Goal: Task Accomplishment & Management: Use online tool/utility

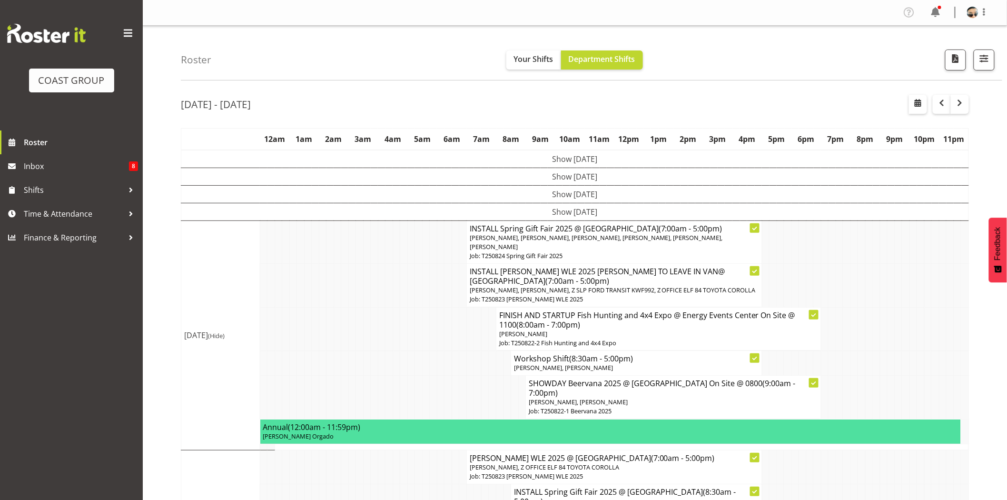
click at [581, 32] on div "Roster Your Shifts Department Shifts 1 Locations Clear CARLTON EVENTS [PERSON_N…" at bounding box center [591, 53] width 821 height 55
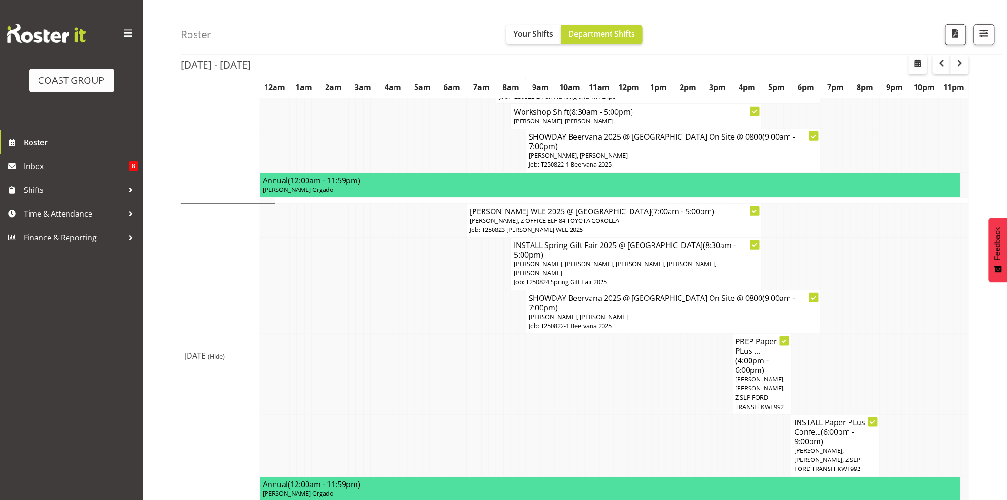
scroll to position [255, 0]
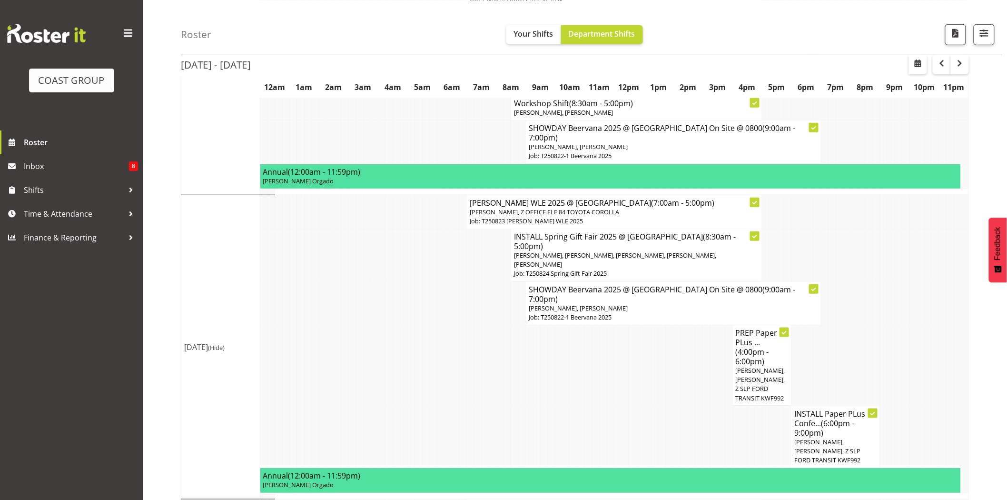
click at [620, 329] on td at bounding box center [618, 365] width 8 height 81
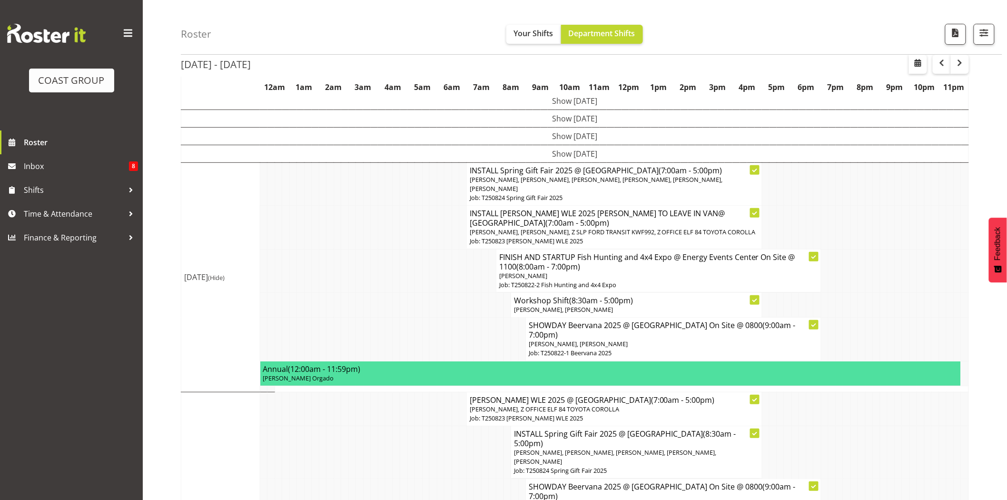
scroll to position [96, 0]
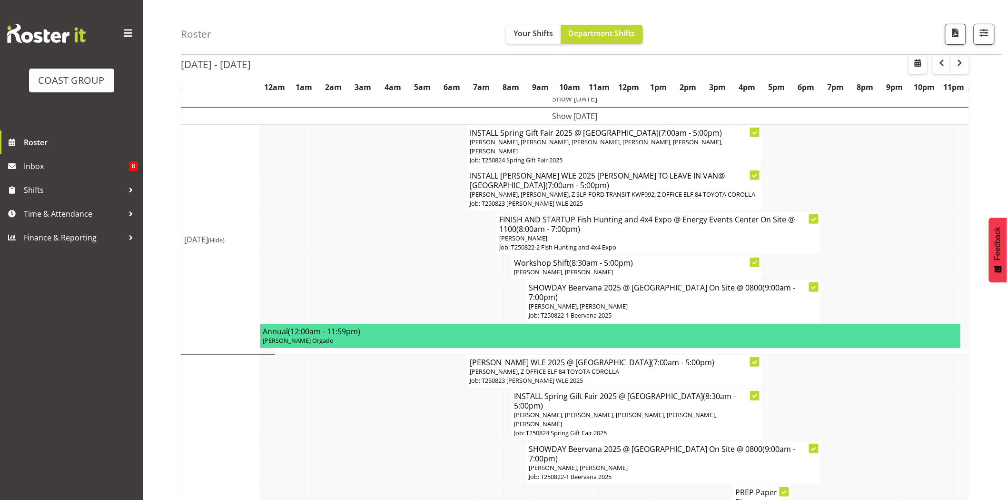
click at [466, 230] on tr "FINISH AND STARTUP Fish Hunting and 4x4 Expo @ Energy Events Center On Site @ 1…" at bounding box center [575, 232] width 788 height 43
click at [483, 238] on td at bounding box center [485, 232] width 8 height 43
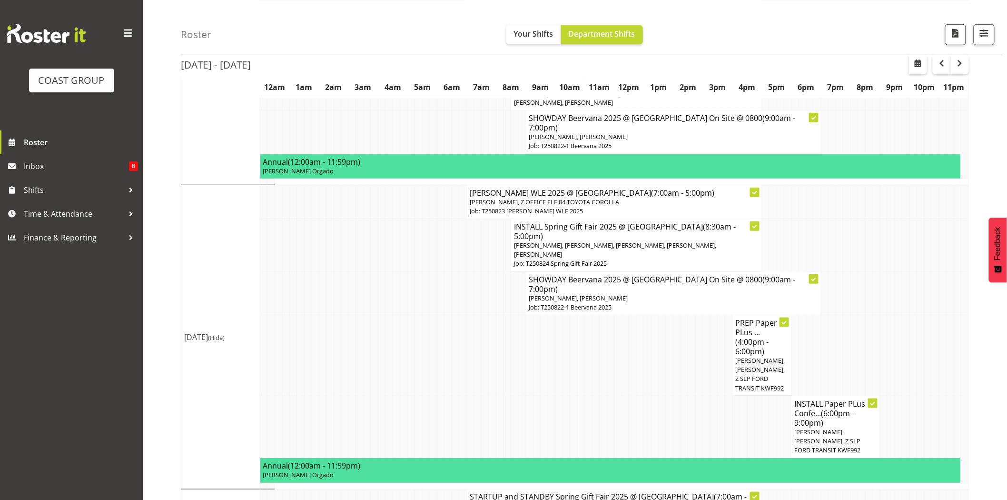
scroll to position [269, 0]
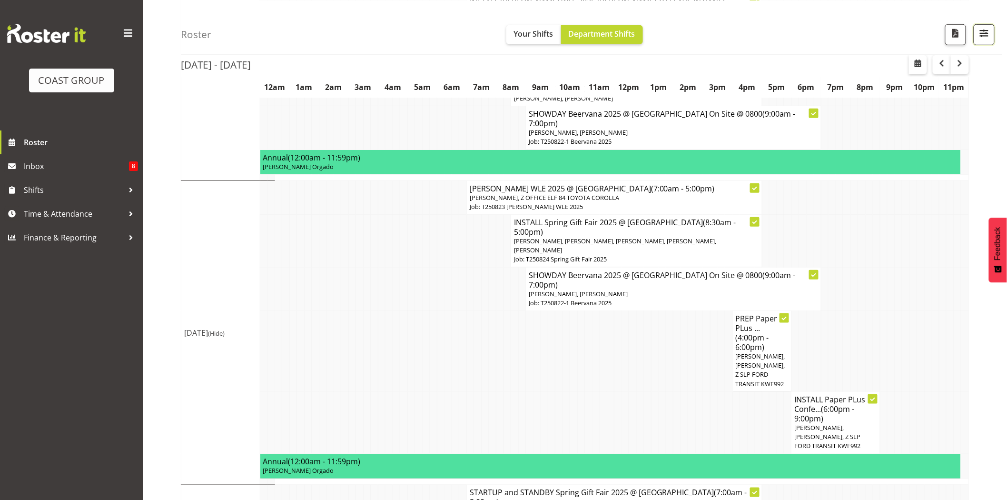
click at [991, 31] on button "button" at bounding box center [984, 34] width 21 height 21
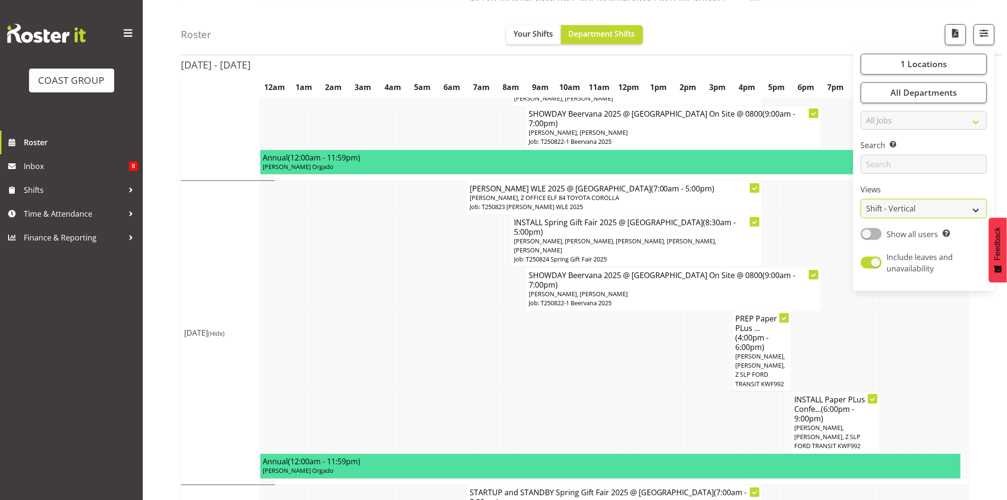
click at [943, 207] on select "Staff Role Shift - Horizontal Shift - Vertical Staff - Location" at bounding box center [924, 208] width 126 height 19
select select "staff"
click at [861, 218] on select "Staff Role Shift - Horizontal Shift - Vertical Staff - Location" at bounding box center [924, 208] width 126 height 19
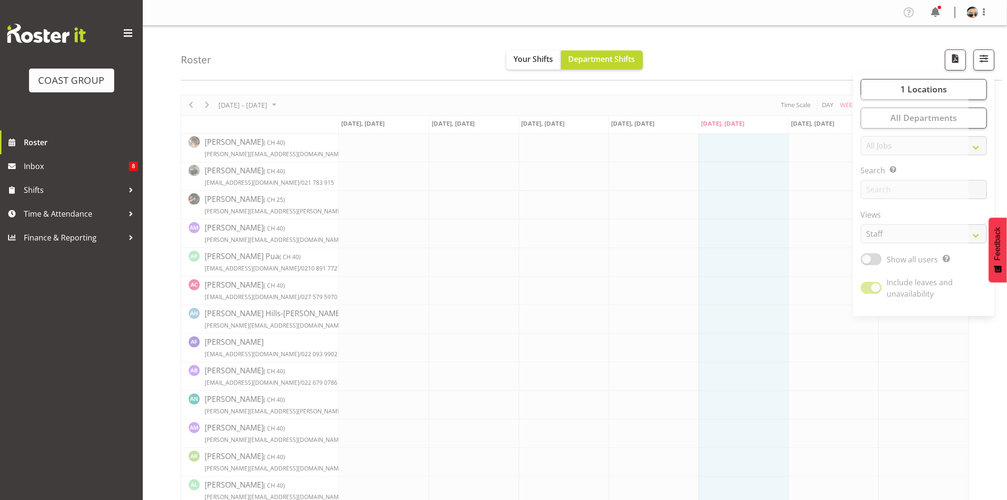
click at [727, 79] on div "Roster Your Shifts Department Shifts 1 Locations Clear CARLTON EVENTS Carlton H…" at bounding box center [591, 53] width 821 height 55
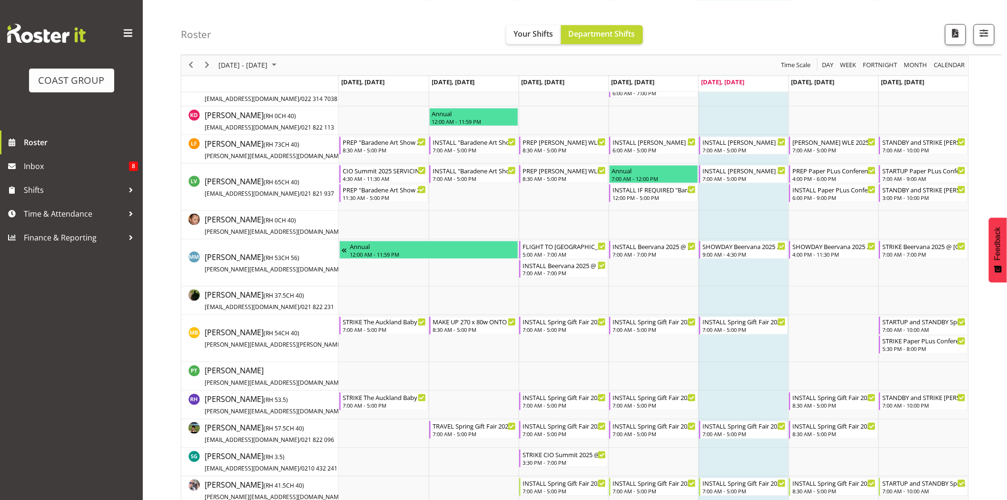
scroll to position [488, 0]
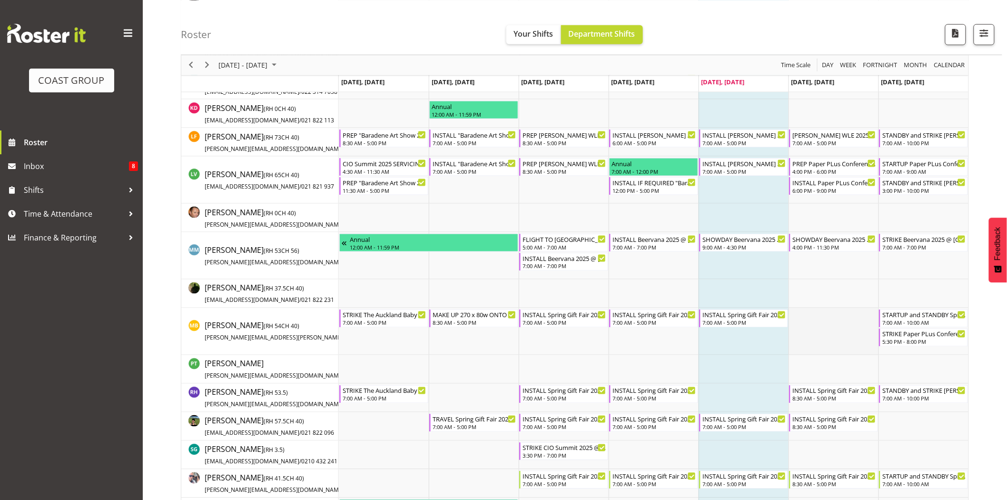
click at [852, 312] on td "Timeline Week of August 22, 2025" at bounding box center [834, 331] width 90 height 47
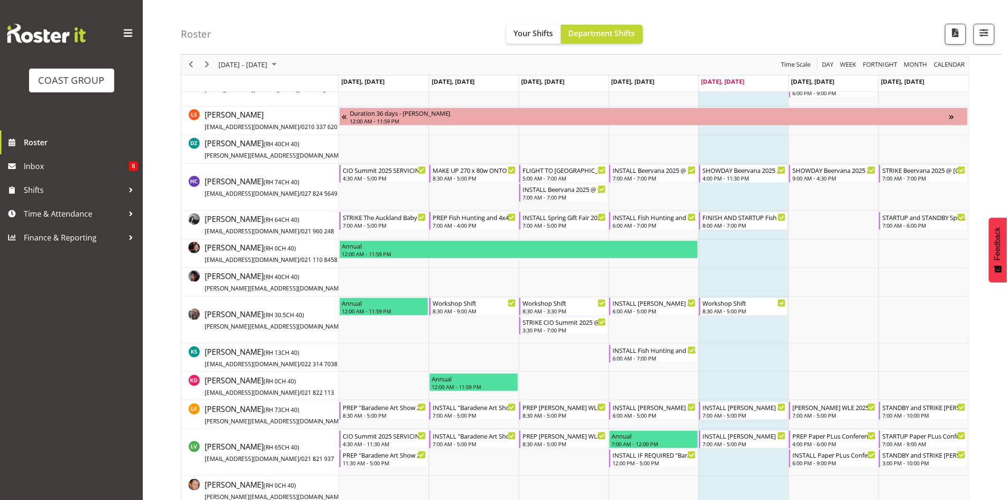
scroll to position [208, 0]
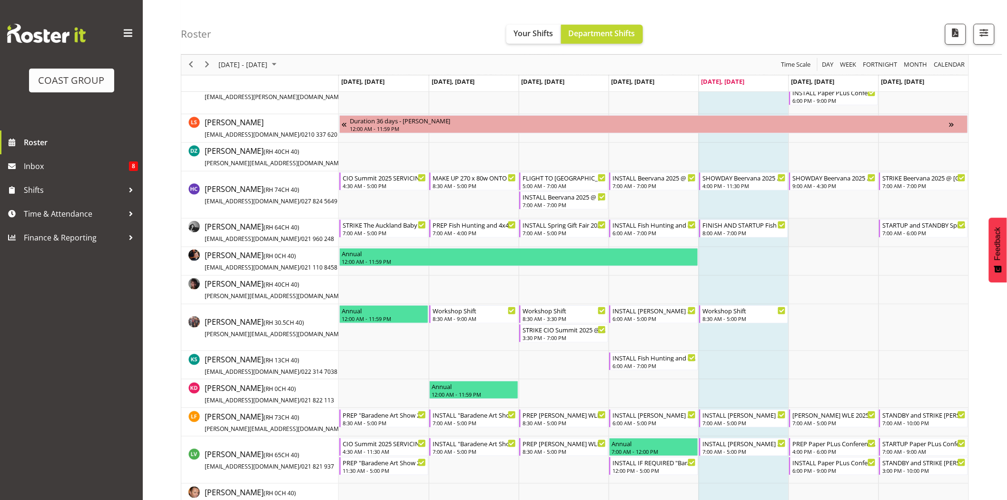
click at [871, 230] on td "Timeline Week of August 22, 2025" at bounding box center [834, 232] width 90 height 29
click at [846, 238] on td "Timeline Week of August 22, 2025" at bounding box center [834, 232] width 90 height 29
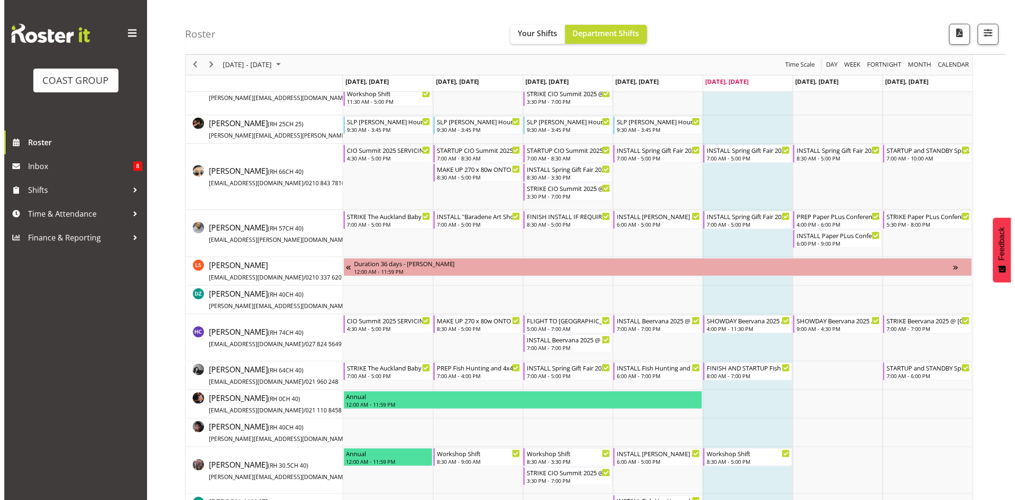
scroll to position [0, 0]
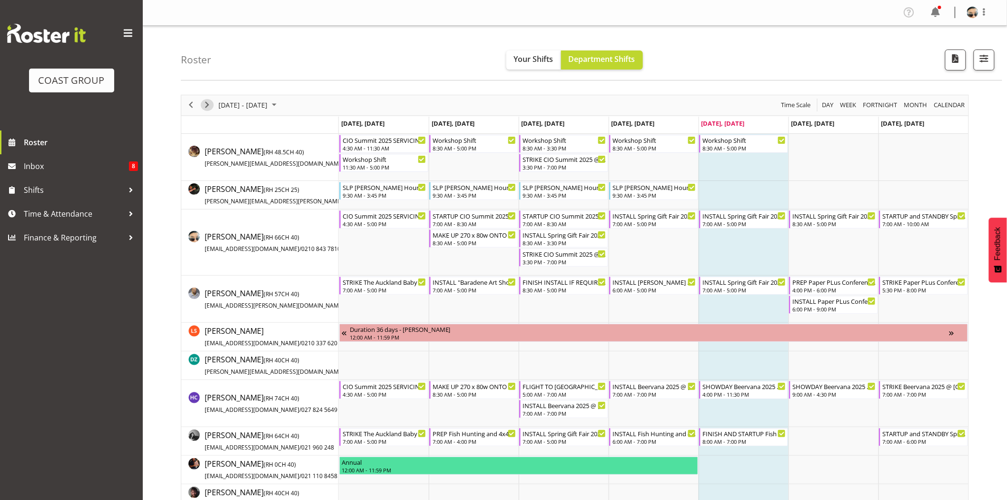
click at [205, 105] on span "Next" at bounding box center [206, 105] width 11 height 12
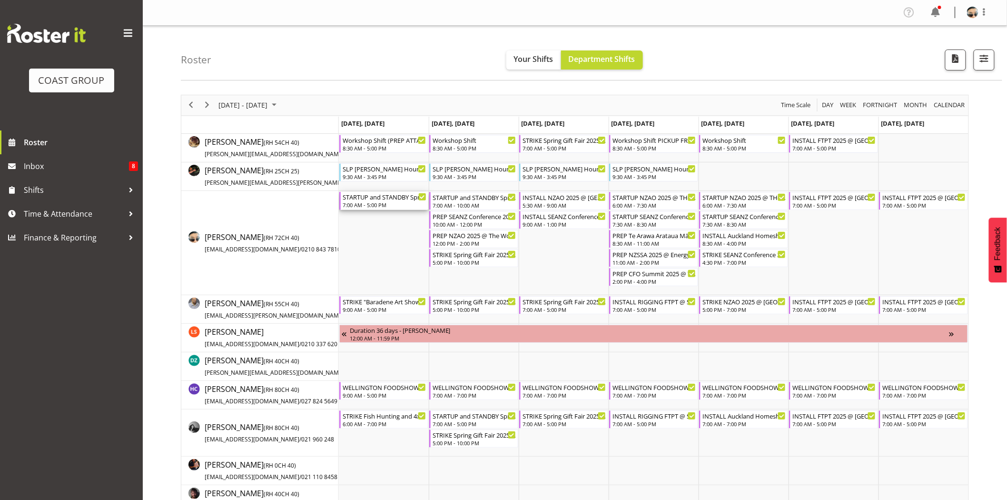
click at [364, 202] on div "7:00 AM - 5:00 PM" at bounding box center [385, 205] width 84 height 8
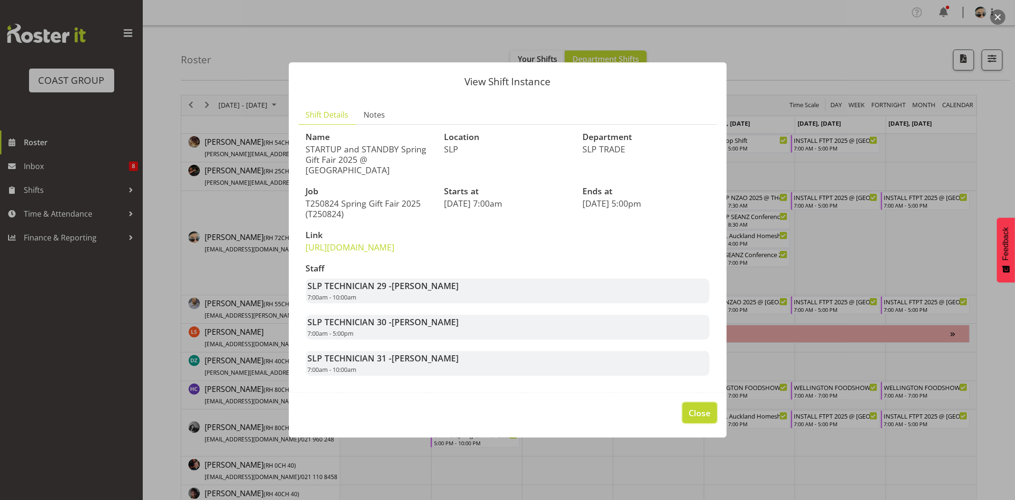
click at [698, 417] on span "Close" at bounding box center [700, 412] width 22 height 12
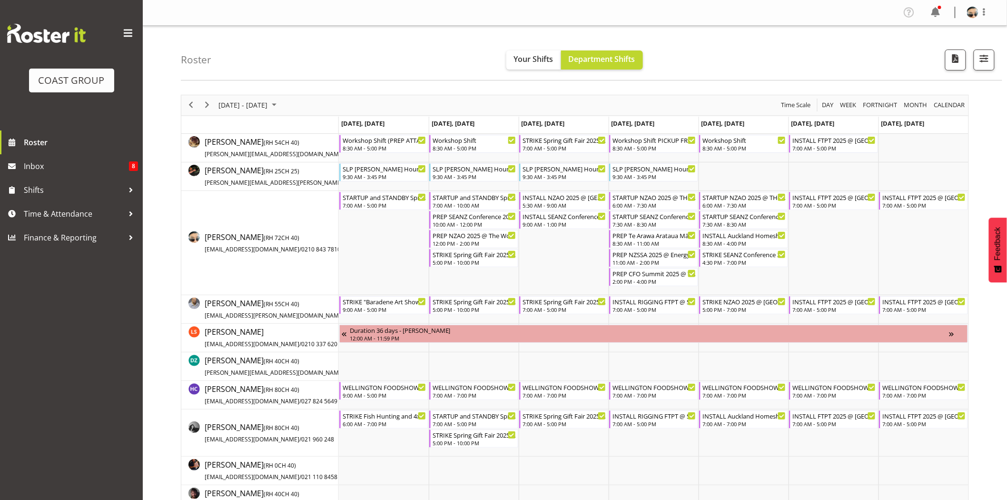
click at [721, 50] on div "Roster Your Shifts Department Shifts 1 Locations Clear CARLTON EVENTS Carlton H…" at bounding box center [591, 53] width 821 height 55
click at [814, 63] on div "Roster Your Shifts Department Shifts 1 Locations Clear CARLTON EVENTS Carlton H…" at bounding box center [591, 53] width 821 height 55
click at [746, 422] on div "7:00 AM - 7:00 PM" at bounding box center [744, 423] width 84 height 8
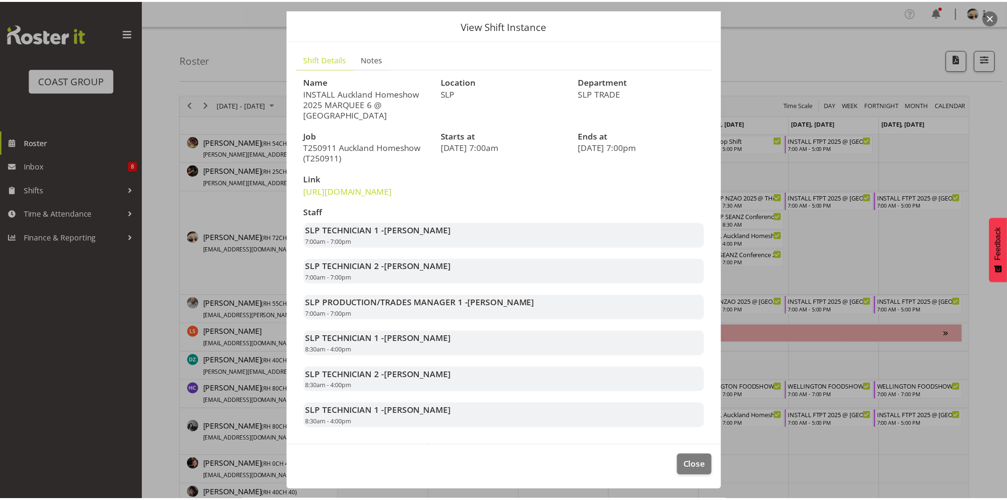
scroll to position [48, 0]
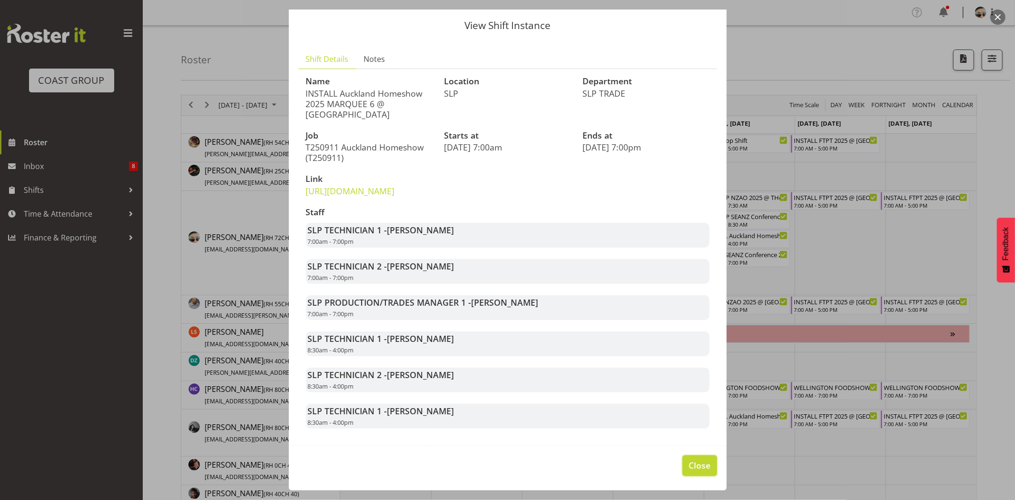
click at [695, 468] on span "Close" at bounding box center [700, 465] width 22 height 12
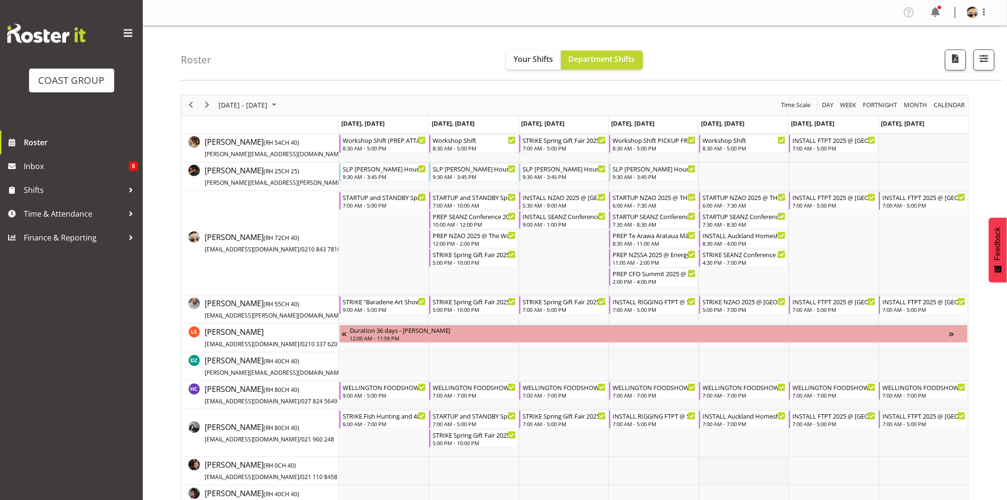
click at [763, 473] on td "Timeline Week of August 29, 2025" at bounding box center [744, 470] width 90 height 29
click at [671, 422] on div "7:00 AM - 5:00 PM" at bounding box center [655, 423] width 84 height 8
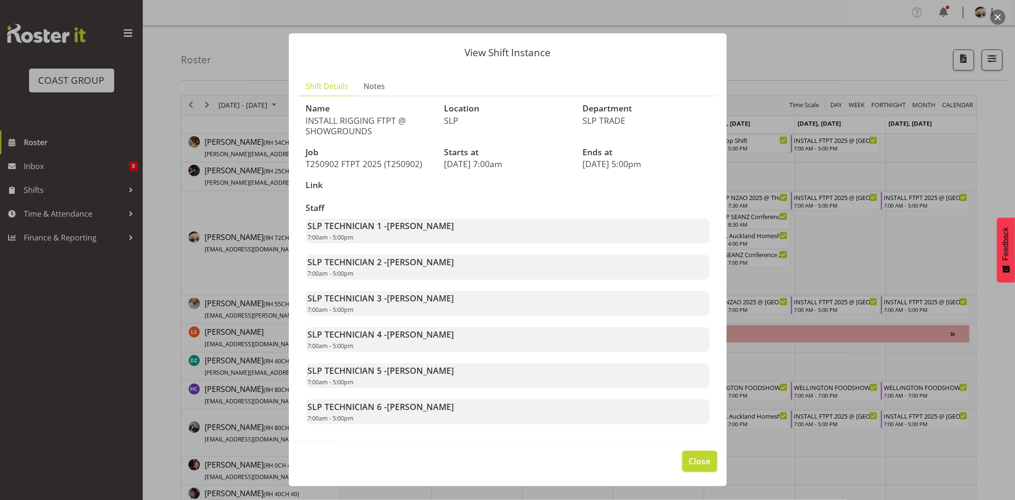
click at [700, 453] on button "Close" at bounding box center [699, 461] width 34 height 21
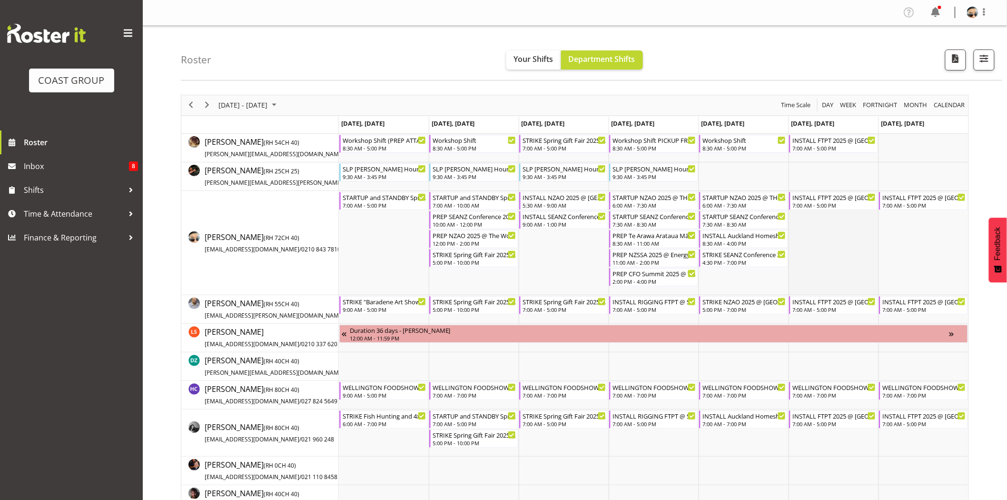
click at [823, 278] on td "Timeline Week of August 29, 2025" at bounding box center [834, 243] width 90 height 104
drag, startPoint x: 203, startPoint y: 108, endPoint x: 215, endPoint y: 104, distance: 12.5
click at [203, 108] on span "Next" at bounding box center [206, 105] width 11 height 12
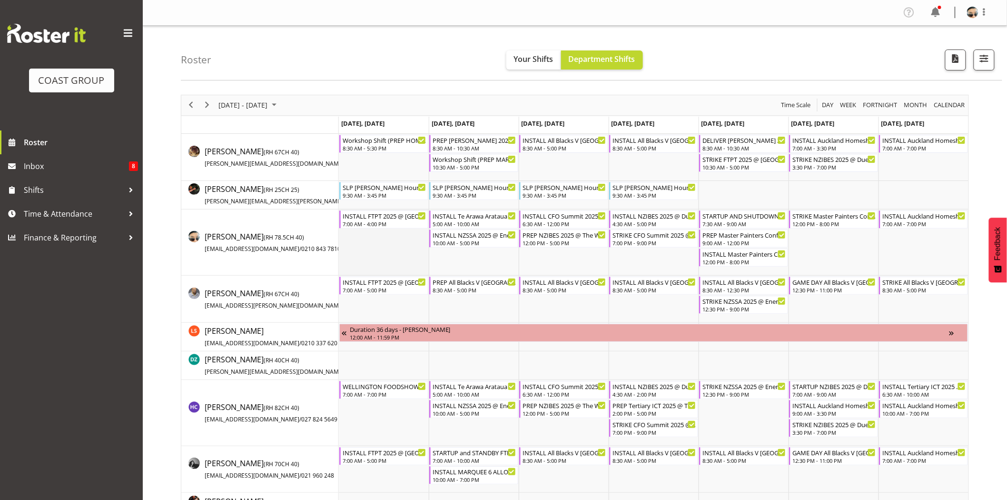
click at [397, 258] on td "Timeline Week of September 5, 2025" at bounding box center [384, 242] width 90 height 66
click at [397, 248] on td "Timeline Week of September 5, 2025" at bounding box center [384, 242] width 90 height 66
click at [396, 250] on td "Timeline Week of September 5, 2025" at bounding box center [384, 242] width 90 height 66
click at [487, 220] on div "INSTALL Te Arawa Arataua Māori Agribusiness Summit @ Sir Howard Morrison Cnetre…" at bounding box center [475, 219] width 84 height 18
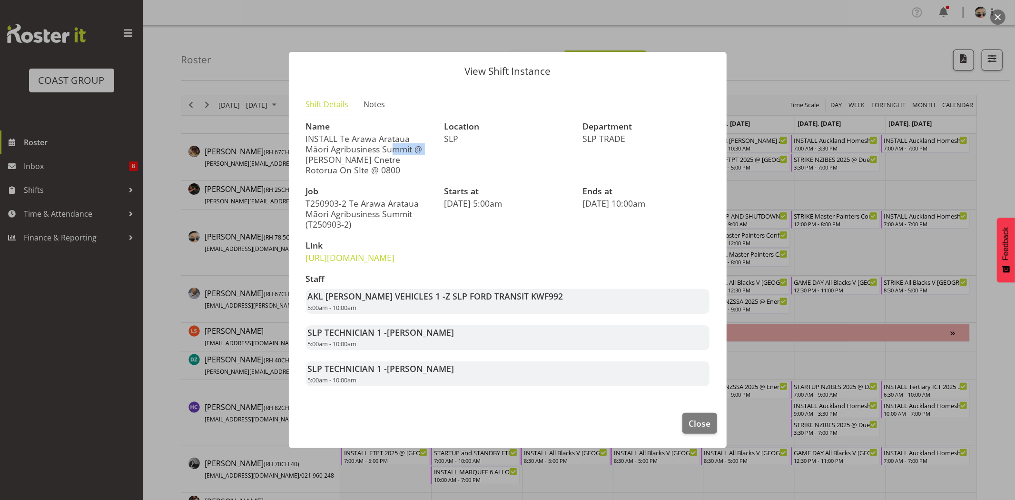
drag, startPoint x: 380, startPoint y: 126, endPoint x: 428, endPoint y: 127, distance: 48.6
click at [428, 133] on p "INSTALL Te Arawa Arataua Māori Agribusiness Summit @ Sir Howard Morrison Cnetre…" at bounding box center [369, 154] width 127 height 42
click at [429, 133] on p "INSTALL Te Arawa Arataua Māori Agribusiness Summit @ Sir Howard Morrison Cnetre…" at bounding box center [369, 154] width 127 height 42
click at [321, 139] on p "INSTALL Te Arawa Arataua Māori Agribusiness Summit @ Sir Howard Morrison Cnetre…" at bounding box center [369, 154] width 127 height 42
drag, startPoint x: 298, startPoint y: 139, endPoint x: 397, endPoint y: 138, distance: 98.5
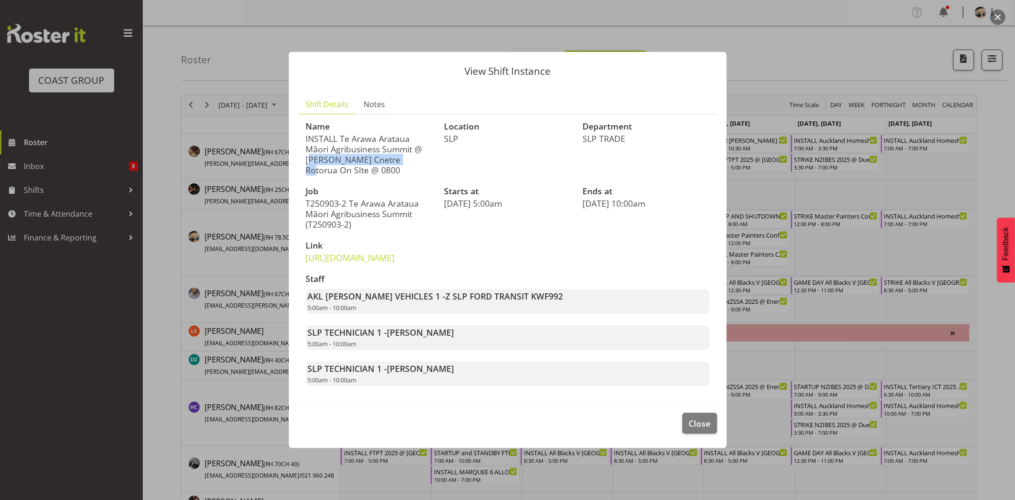
click at [397, 138] on section "Name INSTALL Te Arawa Arataua Māori Agribusiness Summit @ Sir Howard Morrison C…" at bounding box center [507, 253] width 419 height 279
click at [397, 138] on p "INSTALL Te Arawa Arataua Māori Agribusiness Summit @ Sir Howard Morrison Cnetre…" at bounding box center [369, 154] width 127 height 42
click at [705, 429] on span "Close" at bounding box center [700, 423] width 22 height 12
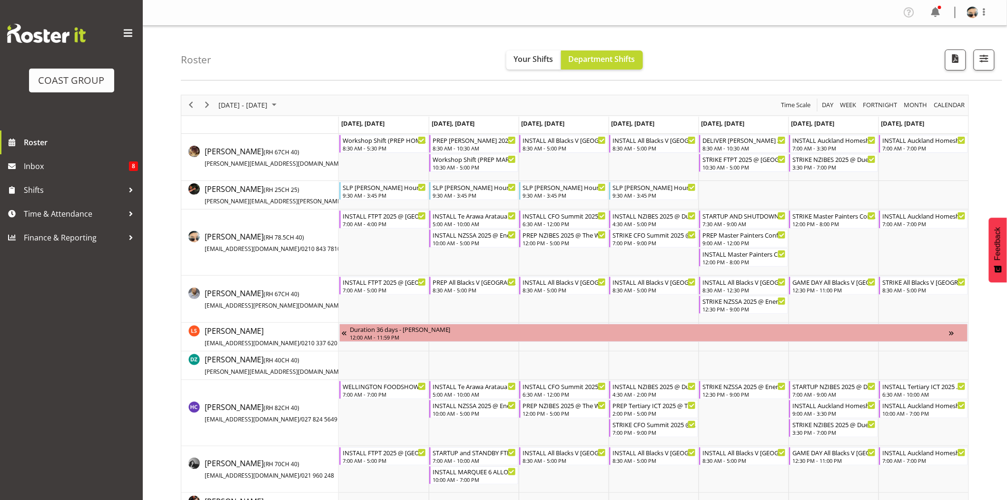
click at [511, 101] on div "September 01 - 07, 2025 Today Day Week Fortnight Month calendar Month Agenda Ti…" at bounding box center [574, 105] width 787 height 20
click at [412, 99] on div "September 01 - 07, 2025 Today Day Week Fortnight Month calendar Month Agenda Ti…" at bounding box center [574, 105] width 787 height 20
click at [395, 164] on td "Timeline Week of September 5, 2025" at bounding box center [384, 157] width 90 height 47
click at [389, 165] on td "Timeline Week of September 5, 2025" at bounding box center [384, 157] width 90 height 47
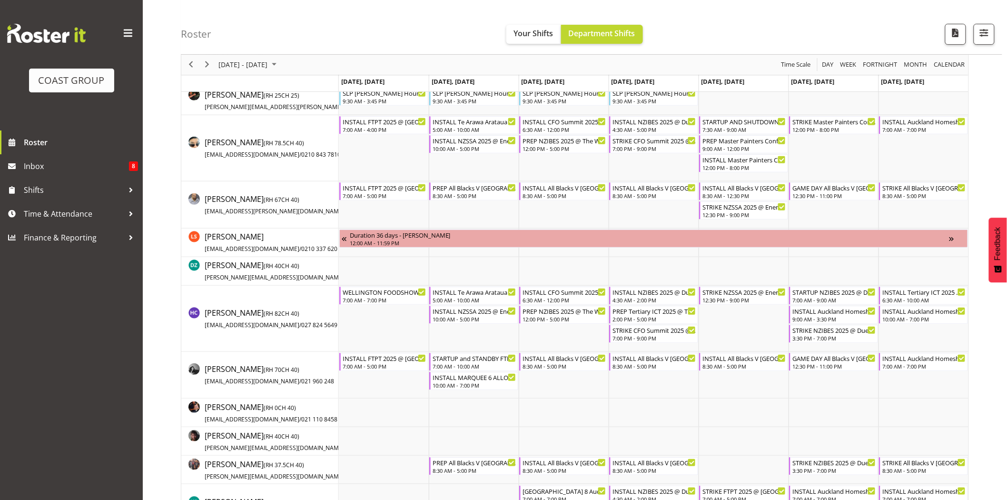
scroll to position [54, 0]
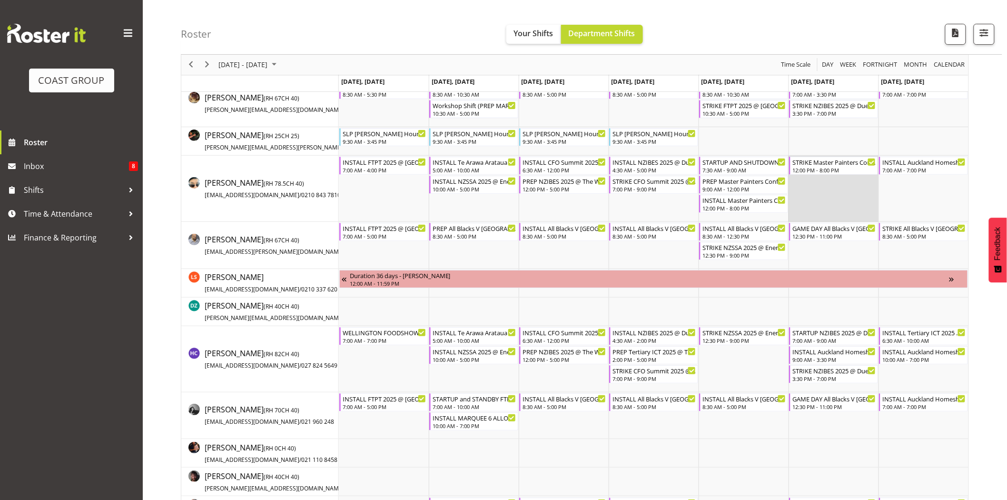
click at [825, 182] on td "Timeline Week of September 5, 2025" at bounding box center [834, 189] width 90 height 66
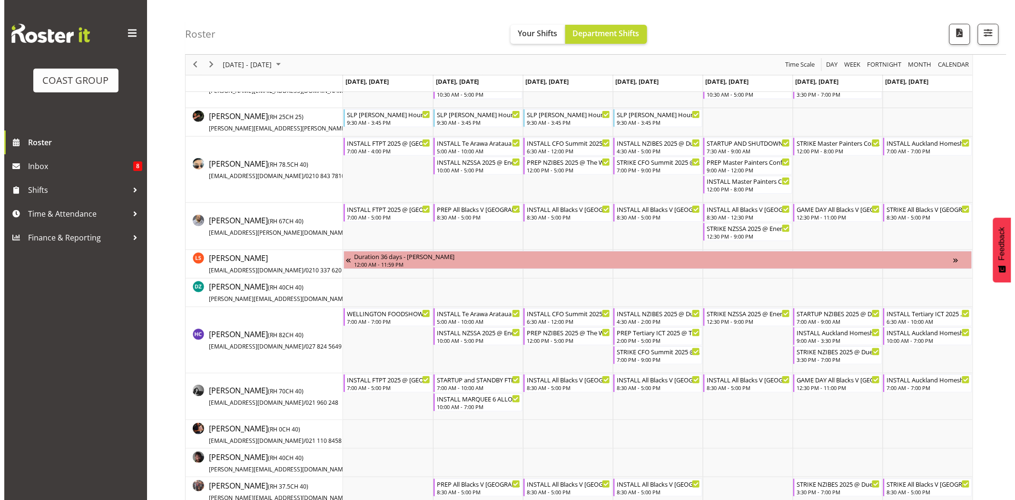
scroll to position [0, 0]
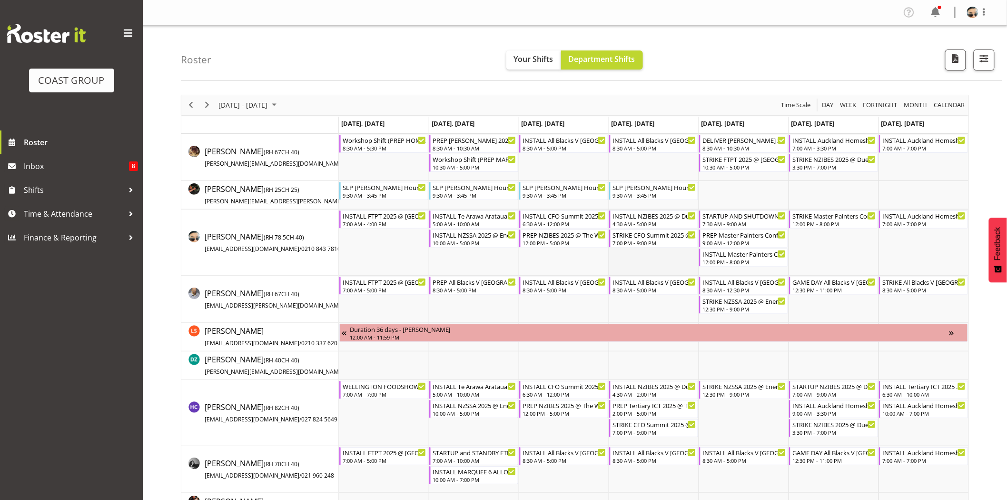
click at [677, 257] on td "Timeline Week of September 5, 2025" at bounding box center [654, 242] width 90 height 66
click at [731, 249] on div "INSTALL Master Painters Conference 2025 TRAVEL WITH PANELS AND ASSIST @ The Cop…" at bounding box center [744, 253] width 84 height 10
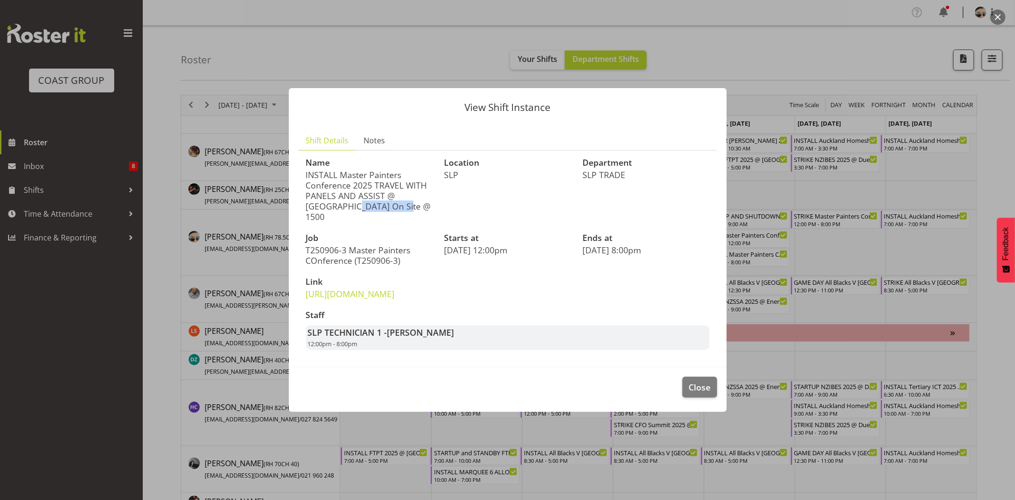
drag, startPoint x: 321, startPoint y: 183, endPoint x: 381, endPoint y: 184, distance: 60.0
click at [381, 184] on p "INSTALL Master Painters Conference 2025 TRAVEL WITH PANELS AND ASSIST @ The Cop…" at bounding box center [369, 195] width 127 height 52
click at [382, 184] on p "INSTALL Master Painters Conference 2025 TRAVEL WITH PANELS AND ASSIST @ The Cop…" at bounding box center [369, 195] width 127 height 52
click at [698, 393] on span "Close" at bounding box center [700, 387] width 22 height 12
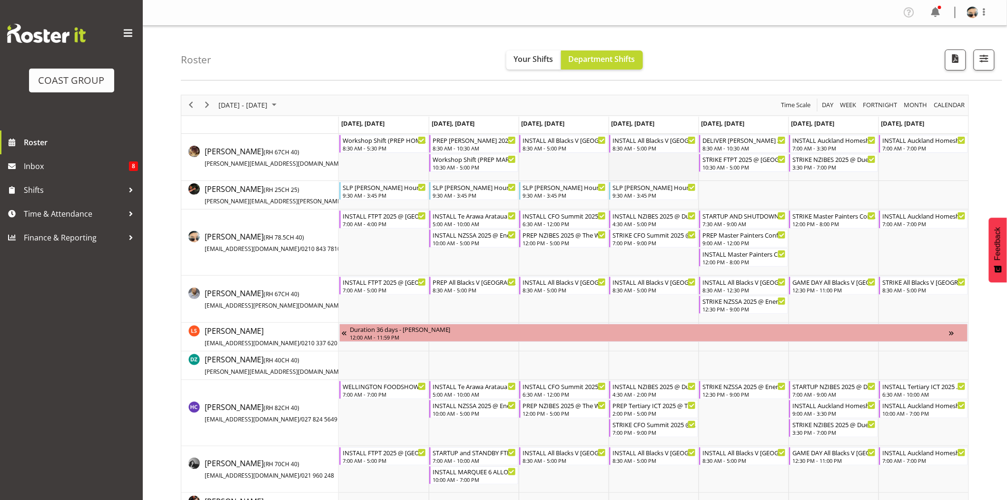
click at [630, 173] on td "Timeline Week of September 5, 2025" at bounding box center [654, 157] width 90 height 47
click at [768, 199] on td "Timeline Week of September 5, 2025" at bounding box center [744, 195] width 90 height 29
click at [727, 257] on div "INSTALL Master Painters Conference 2025 TRAVEL WITH PANELS AND ASSIST @ The Cop…" at bounding box center [744, 257] width 84 height 18
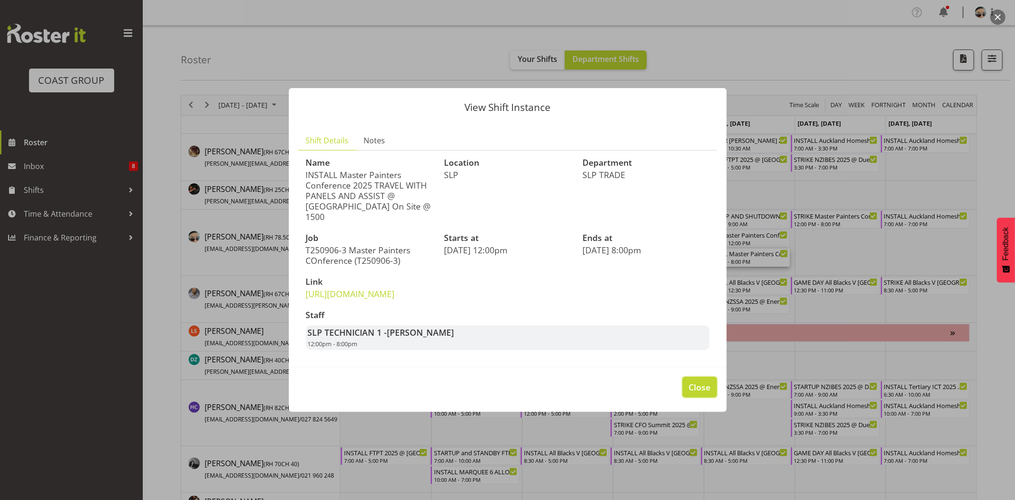
click at [701, 391] on button "Close" at bounding box center [699, 386] width 34 height 21
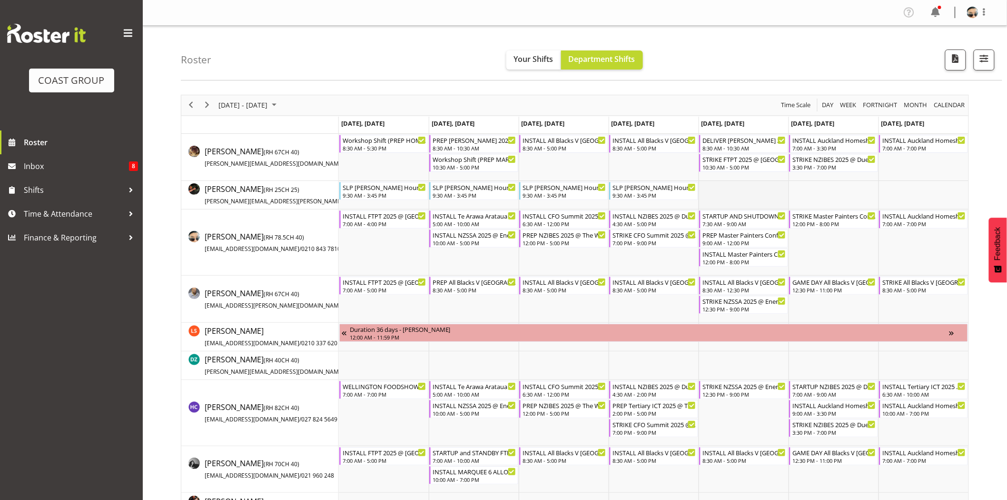
click at [731, 202] on td "Timeline Week of September 5, 2025" at bounding box center [744, 195] width 90 height 29
click at [800, 221] on div "12:00 PM - 8:00 PM" at bounding box center [834, 223] width 84 height 8
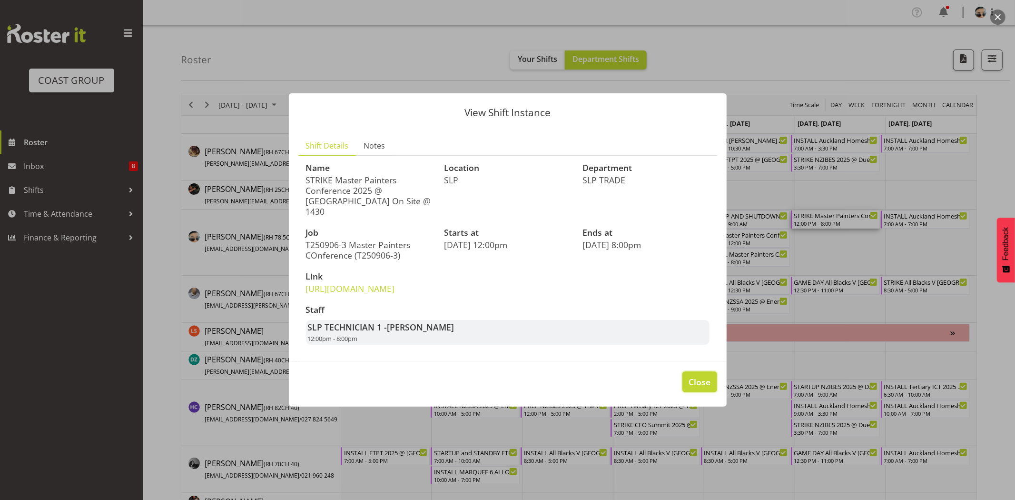
click at [702, 388] on span "Close" at bounding box center [700, 382] width 22 height 12
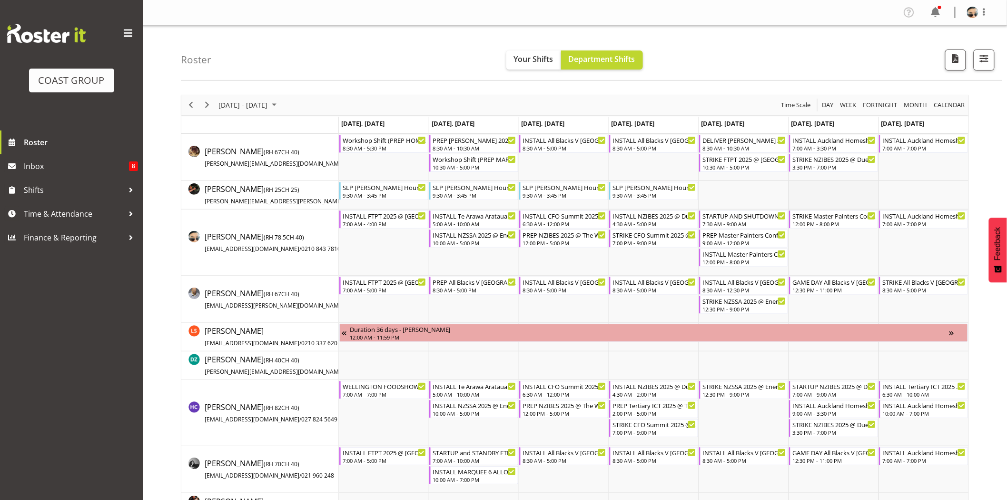
click at [834, 193] on td "Timeline Week of September 5, 2025" at bounding box center [834, 195] width 90 height 29
click at [209, 107] on span "Next" at bounding box center [206, 105] width 11 height 12
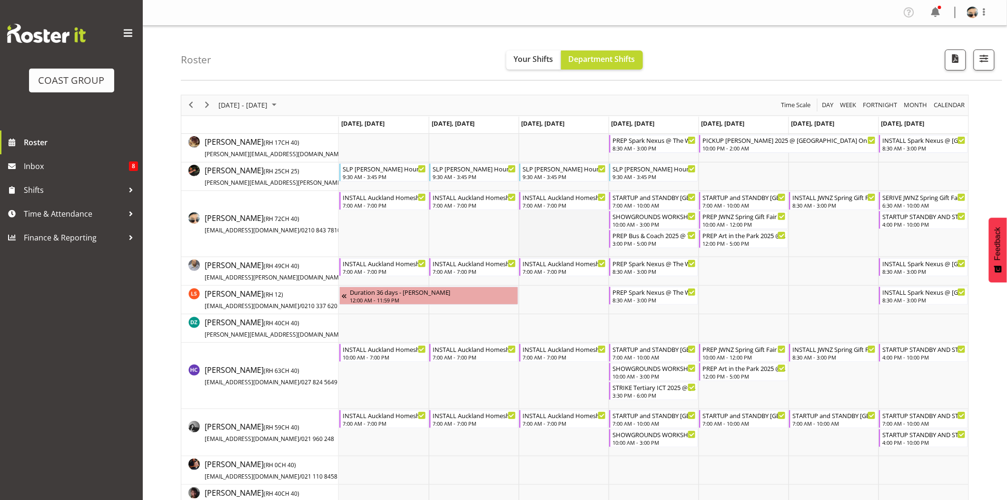
click at [571, 236] on td "Timeline Week of September 12, 2025" at bounding box center [564, 224] width 90 height 66
click at [662, 216] on div "SHOWGROUNDS WORKSHOP SORT" at bounding box center [655, 216] width 84 height 10
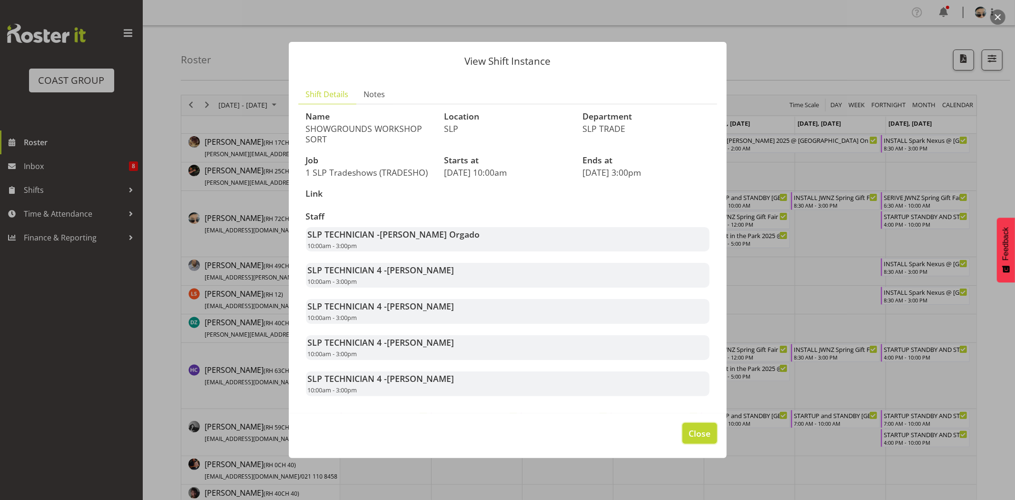
click at [700, 429] on span "Close" at bounding box center [700, 433] width 22 height 12
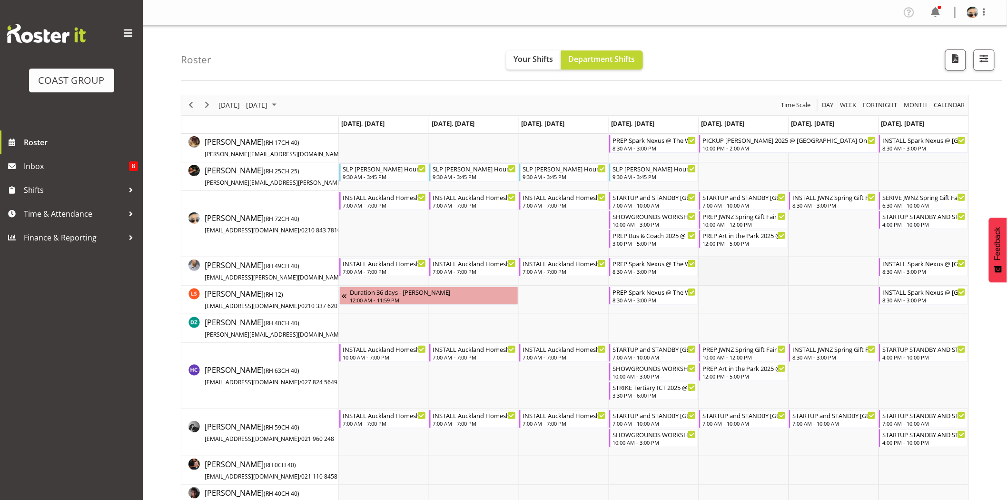
click at [773, 268] on td "Timeline Week of September 12, 2025" at bounding box center [744, 271] width 90 height 29
drag, startPoint x: 207, startPoint y: 104, endPoint x: 334, endPoint y: 5, distance: 161.2
click at [207, 105] on span "Next" at bounding box center [206, 105] width 11 height 12
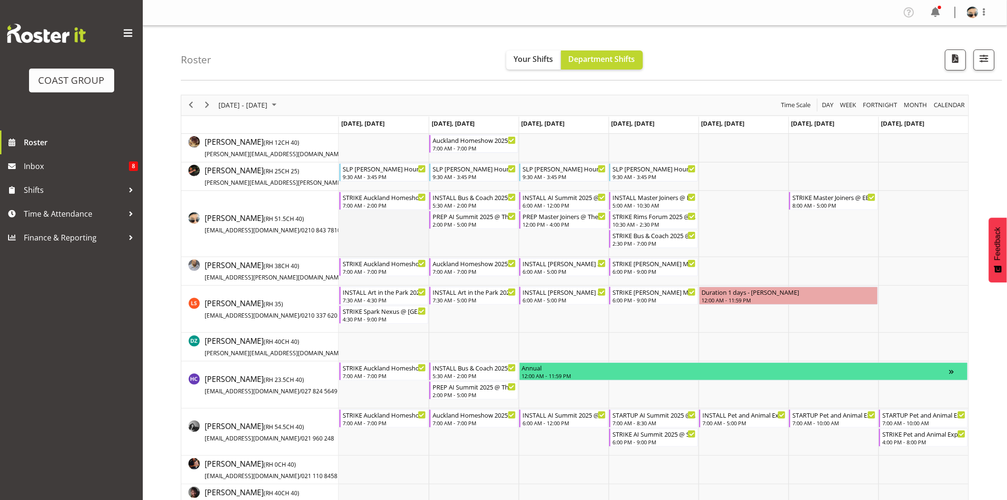
click at [384, 245] on td "Timeline Week of September 19, 2025" at bounding box center [384, 224] width 90 height 66
click at [450, 227] on div "2:00 PM - 5:00 PM" at bounding box center [475, 224] width 84 height 8
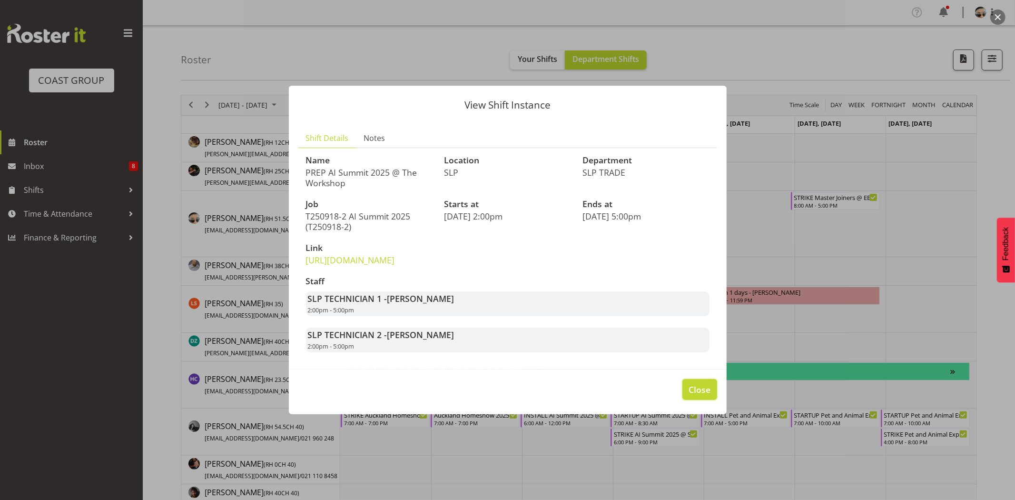
click at [683, 398] on button "Close" at bounding box center [699, 389] width 34 height 21
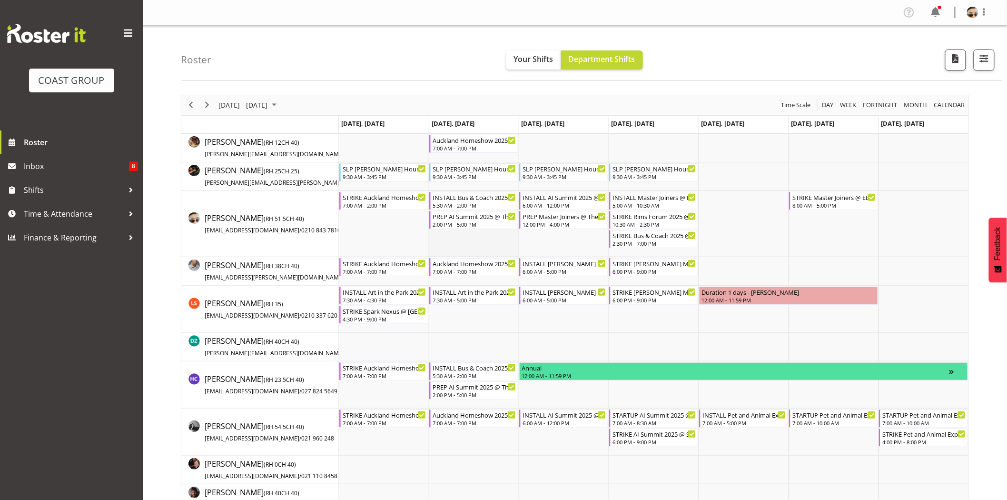
click at [465, 241] on td "Timeline Week of September 19, 2025" at bounding box center [474, 224] width 90 height 66
click at [692, 147] on td "Timeline Week of September 19, 2025" at bounding box center [654, 148] width 90 height 29
click at [801, 203] on div "8:00 AM - 5:00 PM" at bounding box center [834, 205] width 84 height 8
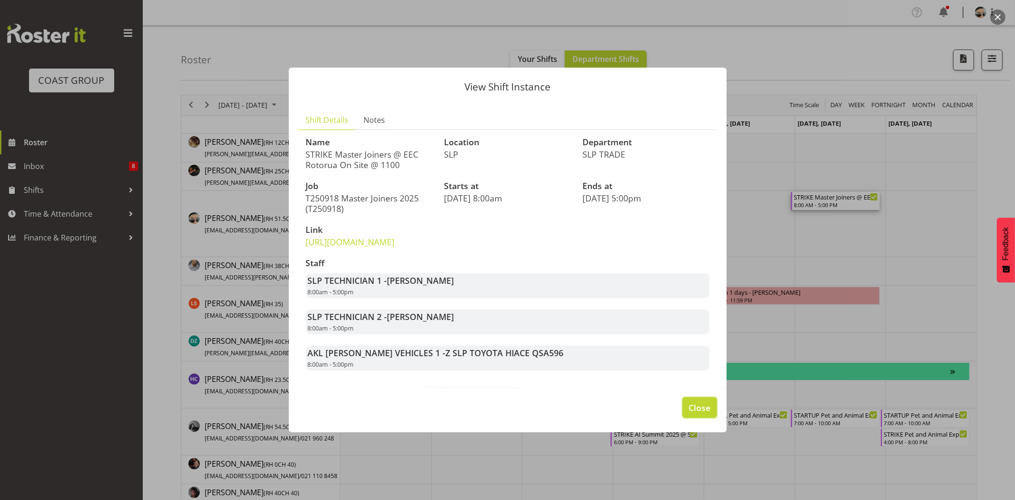
click at [686, 418] on button "Close" at bounding box center [699, 407] width 34 height 21
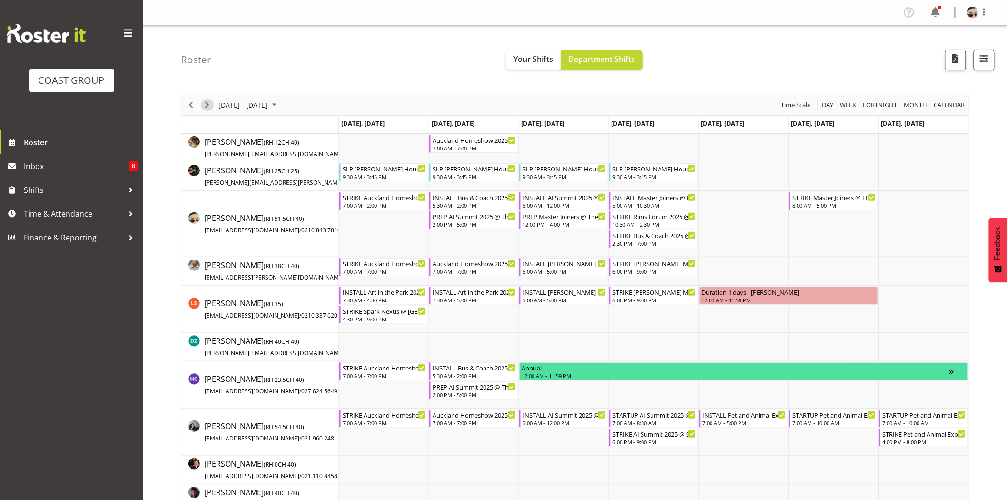
click at [205, 108] on span "Next" at bounding box center [206, 105] width 11 height 12
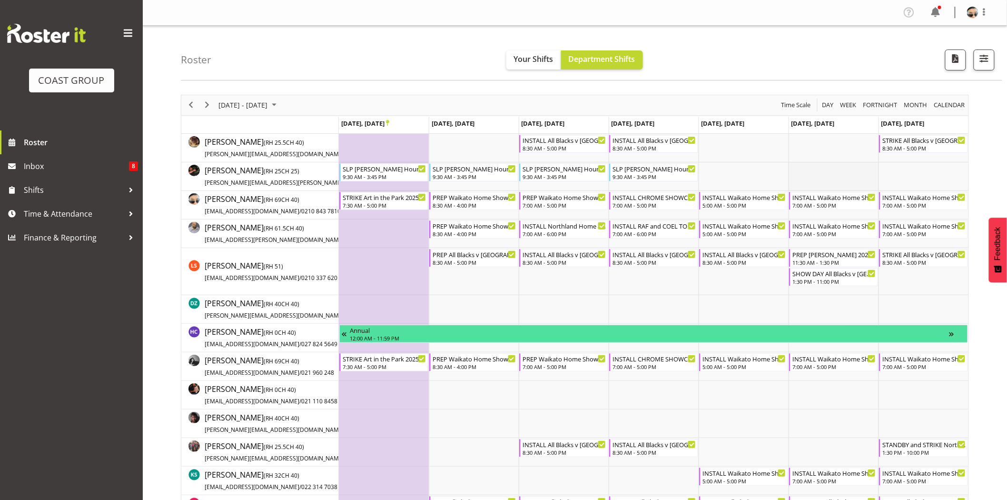
click at [833, 169] on td "Timeline Week of September 26, 2025" at bounding box center [834, 176] width 90 height 29
drag, startPoint x: 210, startPoint y: 107, endPoint x: 245, endPoint y: 100, distance: 35.4
click at [210, 107] on span "Next" at bounding box center [206, 105] width 11 height 12
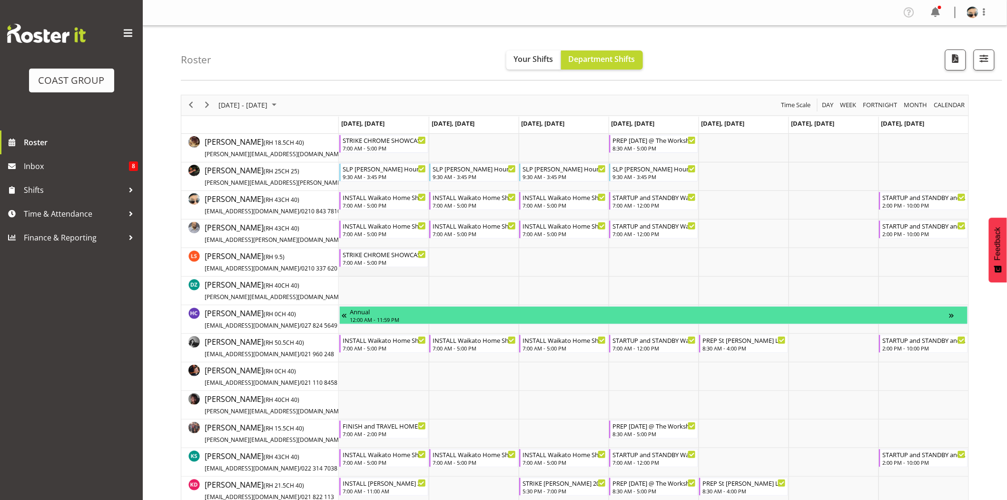
click at [411, 273] on td "Timeline Week of October 3, 2025" at bounding box center [384, 262] width 90 height 29
click at [206, 103] on span "Next" at bounding box center [206, 105] width 11 height 12
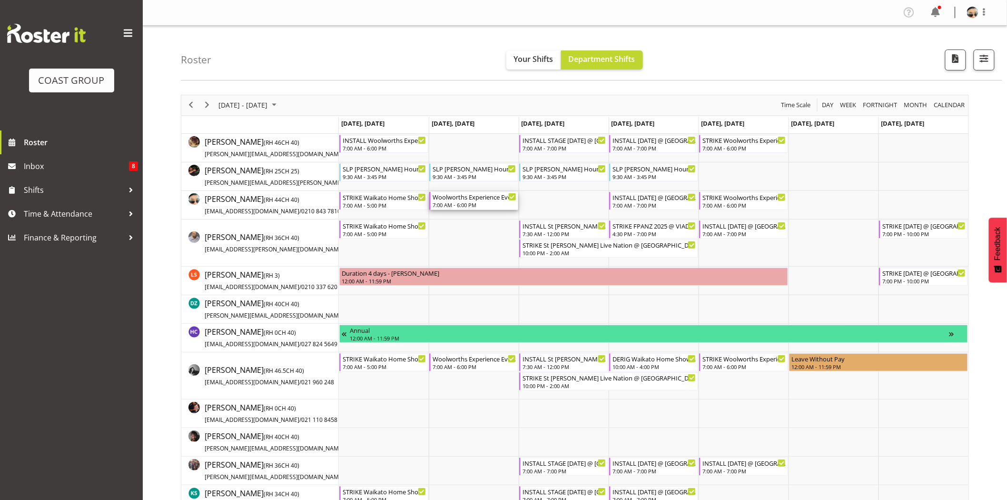
click at [441, 196] on div "Woolworths Experience Event 2025 @ Auckland Showgrounds" at bounding box center [475, 197] width 84 height 10
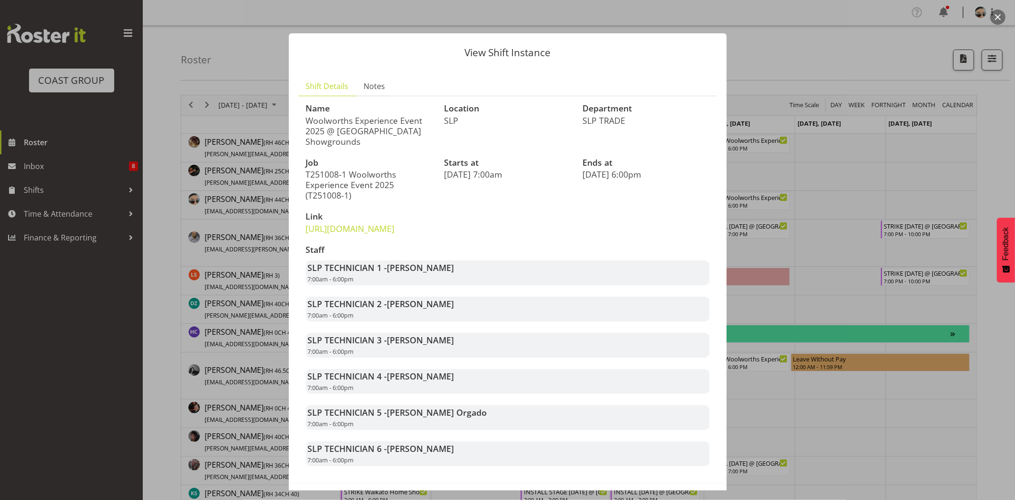
click at [727, 268] on div "View Shift Instance Shift Details Notes Name Woolworths Experience Event 2025 @…" at bounding box center [507, 250] width 457 height 481
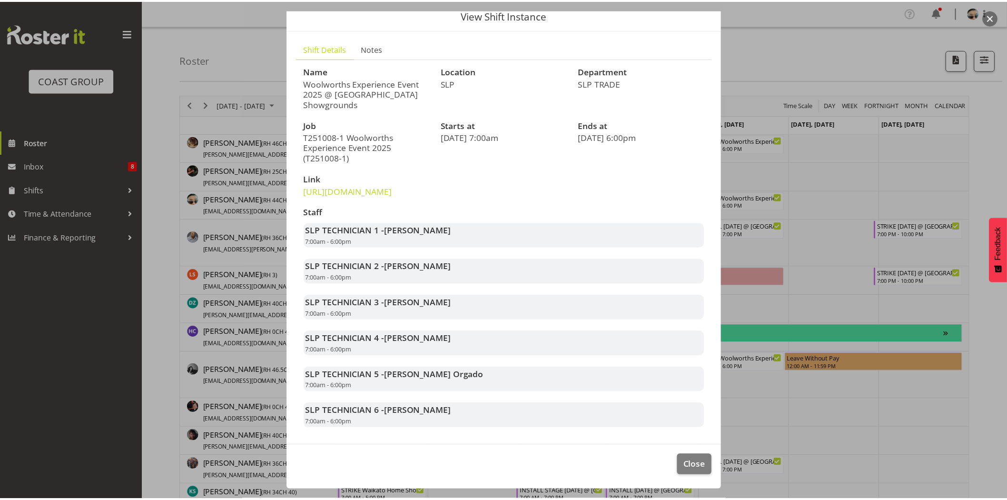
scroll to position [48, 0]
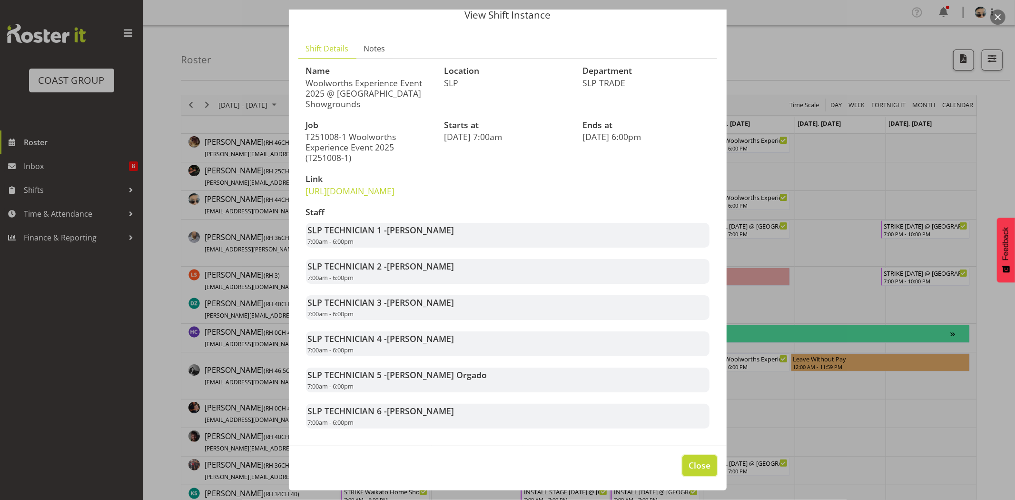
click at [689, 470] on span "Close" at bounding box center [700, 465] width 22 height 12
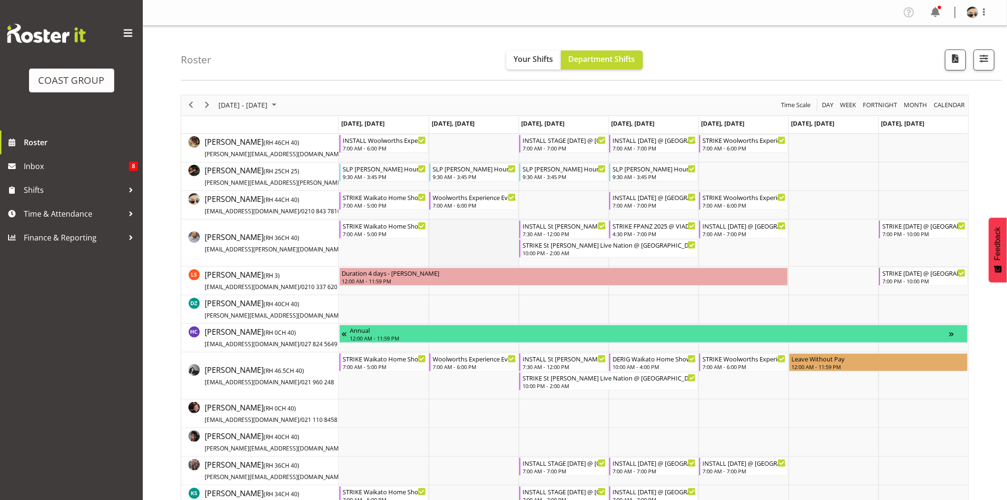
click at [486, 245] on td "Timeline Week of October 10, 2025" at bounding box center [474, 242] width 90 height 47
click at [207, 112] on div "next period" at bounding box center [207, 105] width 16 height 20
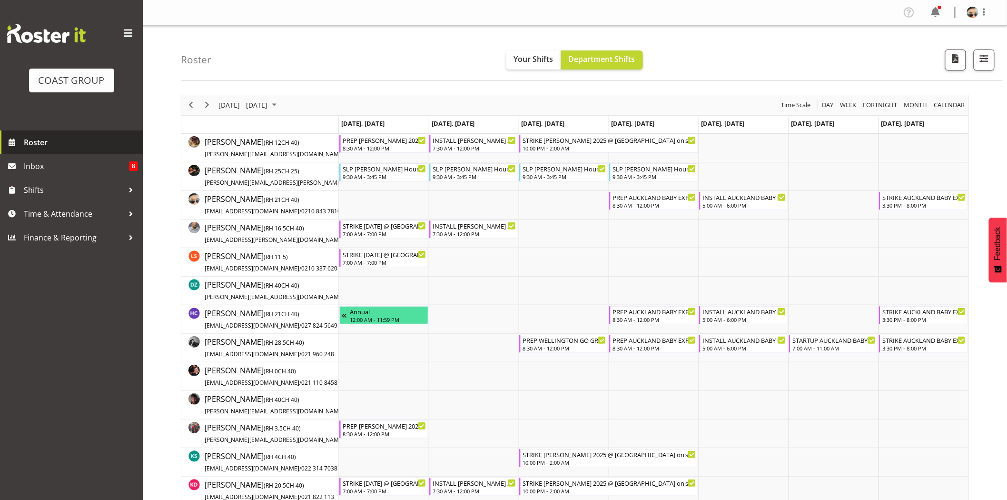
click at [45, 143] on span "Roster" at bounding box center [81, 142] width 114 height 14
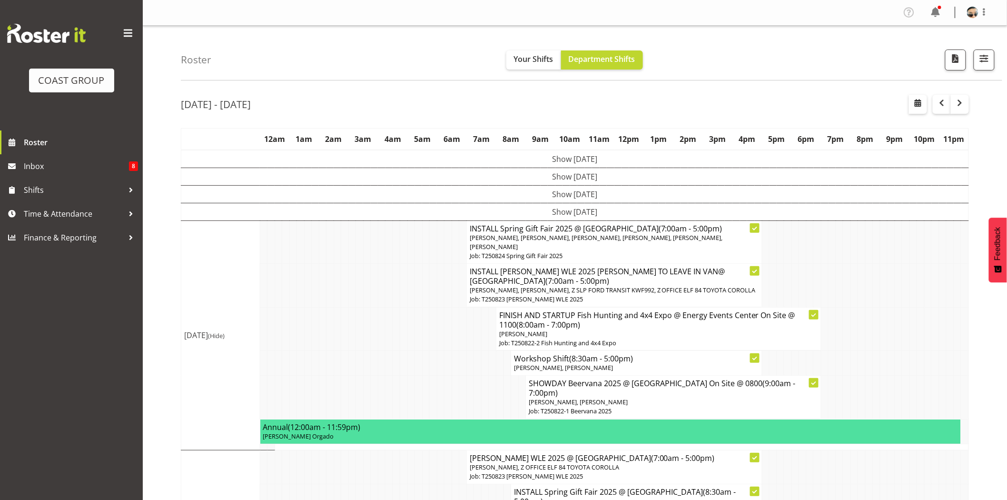
drag, startPoint x: 835, startPoint y: 242, endPoint x: 843, endPoint y: 242, distance: 8.1
click at [835, 242] on td at bounding box center [833, 241] width 8 height 43
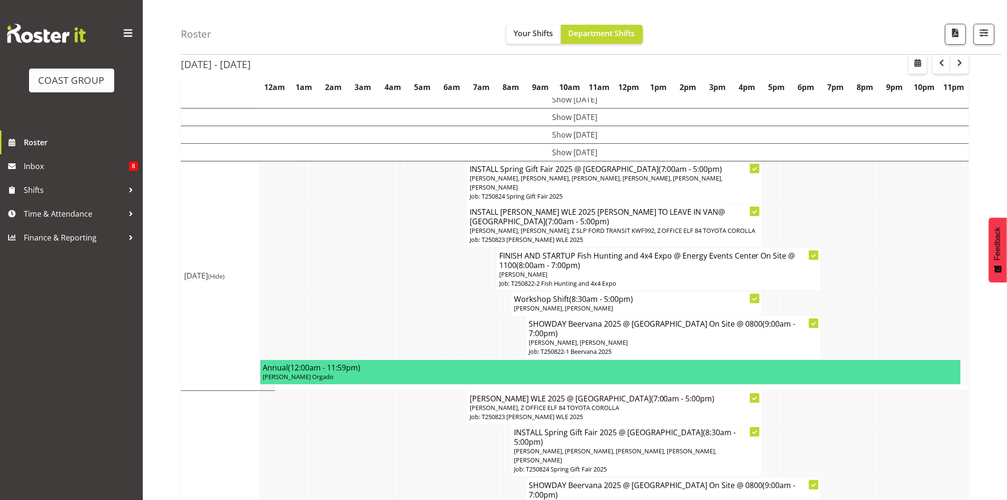
scroll to position [49, 0]
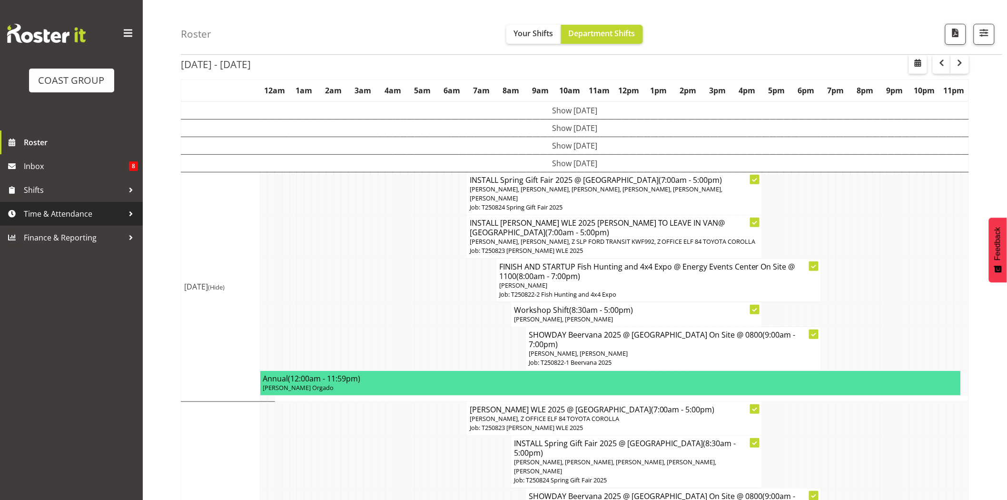
click at [86, 211] on span "Time & Attendance" at bounding box center [74, 214] width 100 height 14
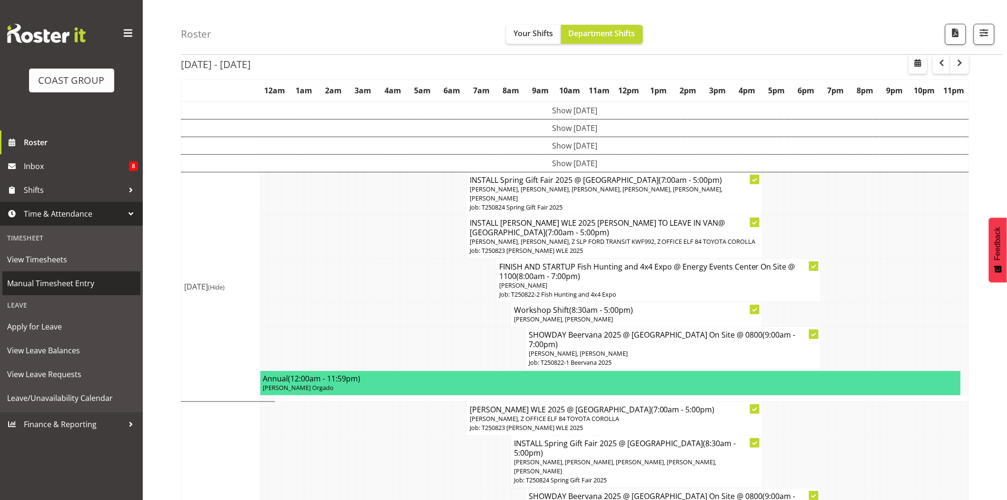
click at [69, 284] on span "Manual Timesheet Entry" at bounding box center [71, 283] width 129 height 14
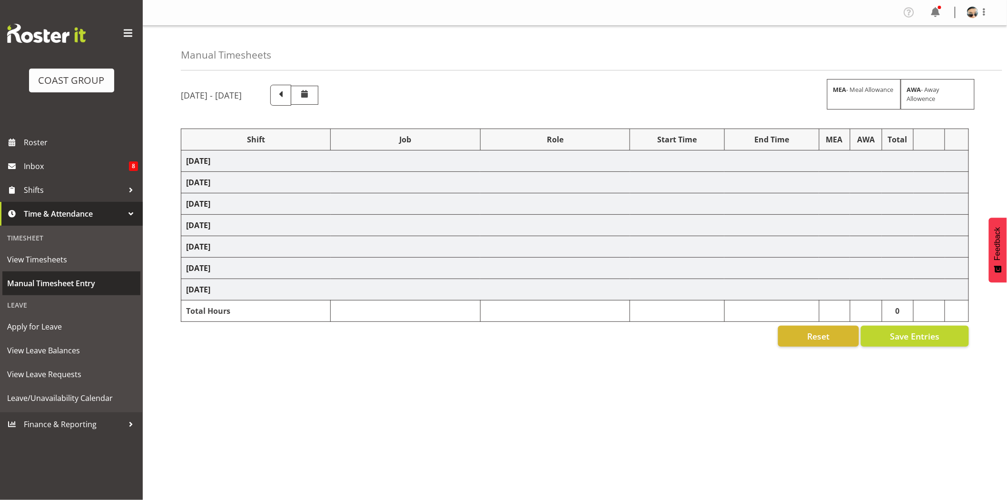
select select "77855"
select select "10210"
select select "66158"
select select "9150"
select select "77855"
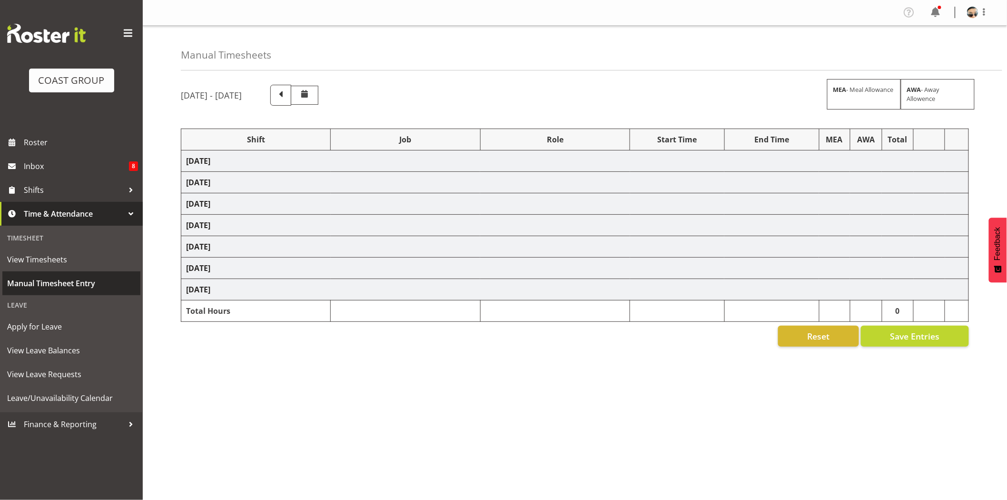
select select "10210"
select select "66158"
select select "9150"
select select "66158"
select select "9150"
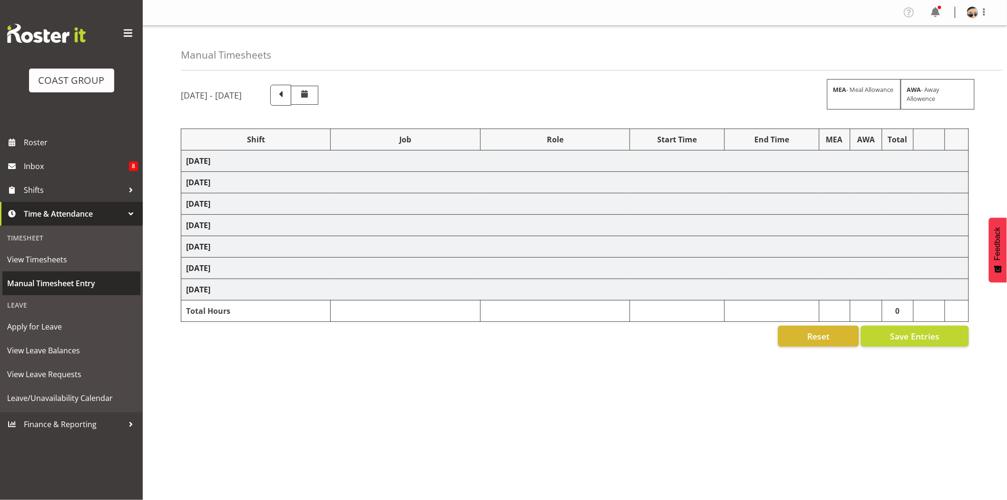
select select "66158"
select select "9150"
select select "66158"
select select "9150"
select select "66158"
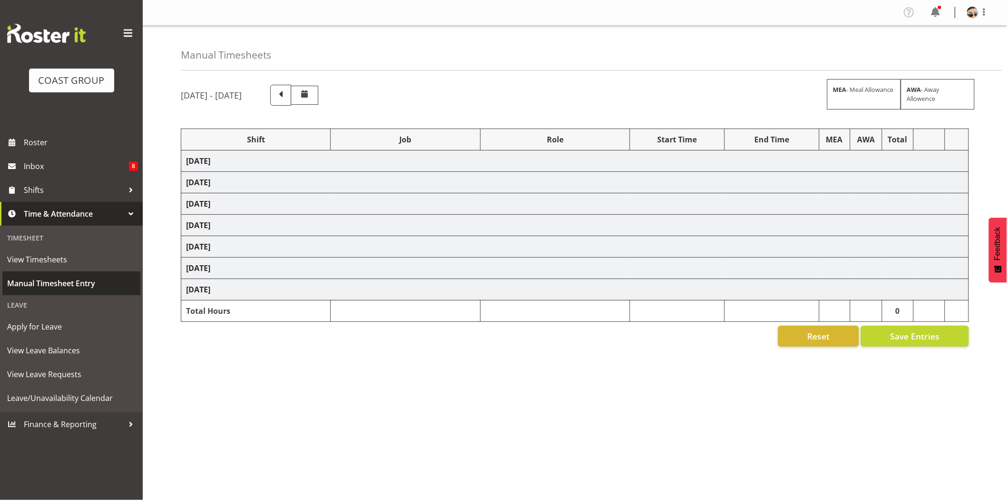
select select "9150"
select select "66158"
select select "9150"
select select "78200"
select select "10259"
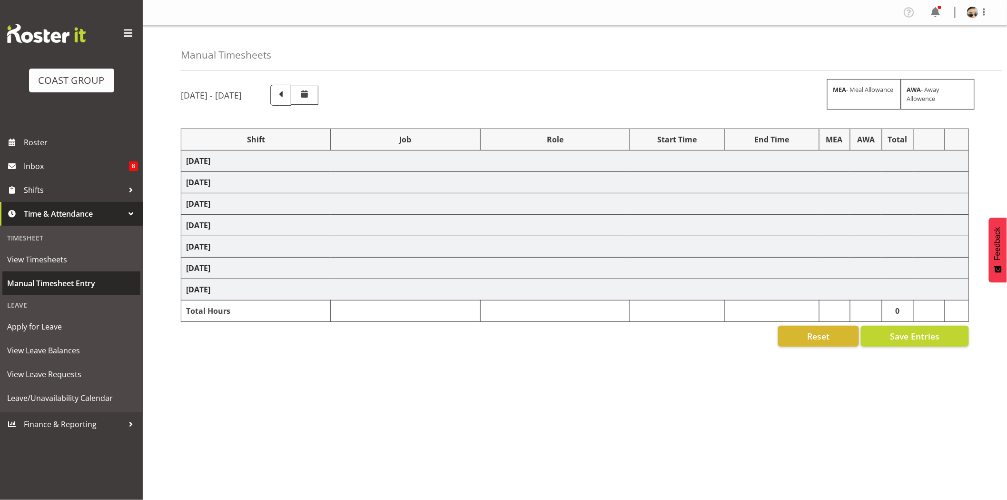
select select "68305"
select select "9353"
select select "66158"
select select "9150"
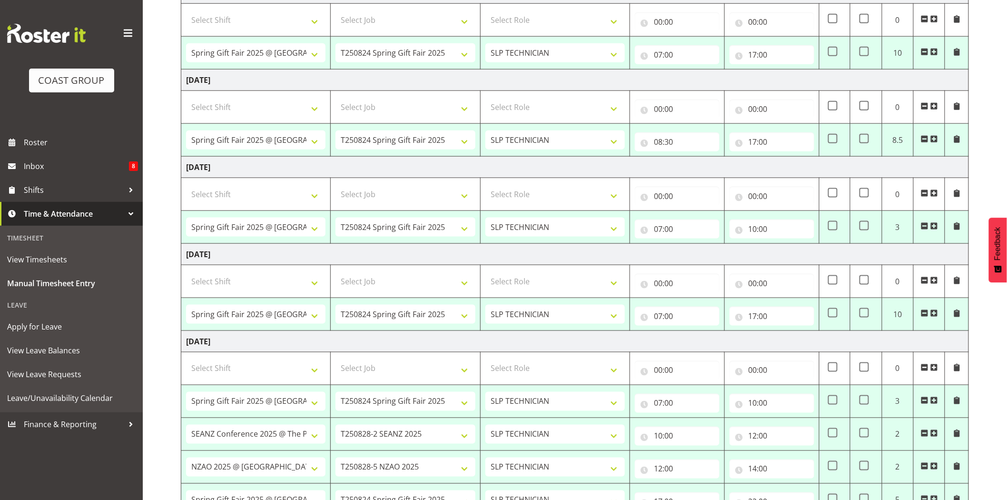
scroll to position [410, 0]
